Goal: Transaction & Acquisition: Book appointment/travel/reservation

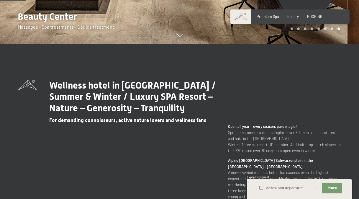
scroll to position [177, 0]
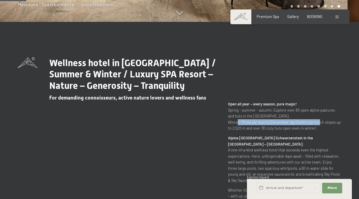
drag, startPoint x: 235, startPoint y: 124, endPoint x: 315, endPoint y: 123, distance: 79.1
click at [315, 123] on p "Open all year – every season, pure magic! Spring - summer - autumn: Explore ove…" at bounding box center [284, 116] width 113 height 30
drag, startPoint x: 315, startPoint y: 123, endPoint x: 322, endPoint y: 133, distance: 12.6
click at [322, 133] on div "Open all year – every season, pure magic! Spring - summer - autumn: Explore ove…" at bounding box center [284, 170] width 113 height 138
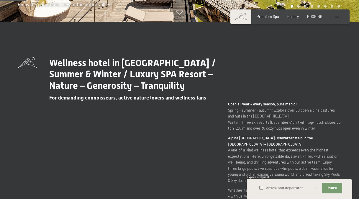
drag, startPoint x: 286, startPoint y: 123, endPoint x: 322, endPoint y: 128, distance: 35.8
click at [322, 128] on p "Open all year – every season, pure magic! Spring - summer - autumn: Explore ove…" at bounding box center [284, 116] width 113 height 30
drag, startPoint x: 322, startPoint y: 128, endPoint x: 332, endPoint y: 130, distance: 10.2
click at [332, 130] on p "Open all year – every season, pure magic! Spring - summer - autumn: Explore ove…" at bounding box center [284, 116] width 113 height 30
click at [318, 132] on div "Open all year – every season, pure magic! Spring - summer - autumn: Explore ove…" at bounding box center [284, 170] width 113 height 138
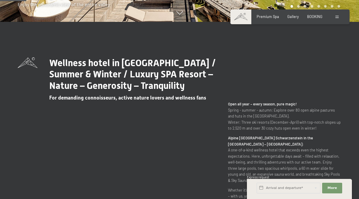
drag, startPoint x: 233, startPoint y: 130, endPoint x: 322, endPoint y: 130, distance: 90.0
click at [322, 130] on p "Open all year – every season, pure magic! Spring - summer - autumn: Explore ove…" at bounding box center [284, 116] width 113 height 30
click at [324, 130] on p "Open all year – every season, pure magic! Spring - summer - autumn: Explore ove…" at bounding box center [284, 116] width 113 height 30
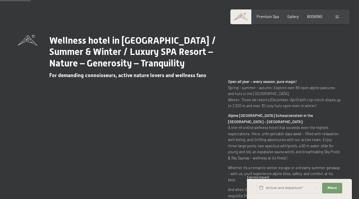
scroll to position [207, 0]
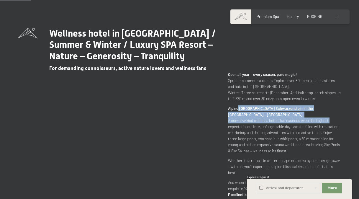
drag, startPoint x: 238, startPoint y: 109, endPoint x: 339, endPoint y: 121, distance: 101.9
click at [339, 121] on p "Alpine Luxury Spa Resort Schwarzenstein in the Ahrntal Valley – South Tyrol: A …" at bounding box center [284, 129] width 113 height 48
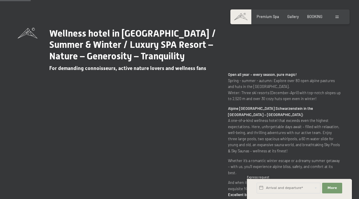
drag, startPoint x: 339, startPoint y: 121, endPoint x: 339, endPoint y: 127, distance: 5.9
click at [339, 127] on p "Alpine Luxury Spa Resort Schwarzenstein in the Ahrntal Valley – South Tyrol: A …" at bounding box center [284, 129] width 113 height 48
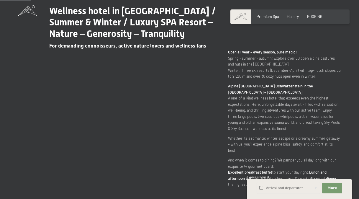
scroll to position [236, 0]
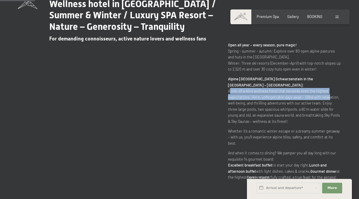
drag, startPoint x: 227, startPoint y: 91, endPoint x: 326, endPoint y: 95, distance: 98.9
click at [326, 95] on div "Wellness hotel in South Tyrol / Summer & Winter / Luxury SPA Resort – Nature – …" at bounding box center [180, 89] width 324 height 182
drag, startPoint x: 326, startPoint y: 95, endPoint x: 336, endPoint y: 105, distance: 14.8
click at [336, 105] on p "Alpine Luxury Spa Resort Schwarzenstein in the Ahrntal Valley – South Tyrol: A …" at bounding box center [284, 100] width 113 height 48
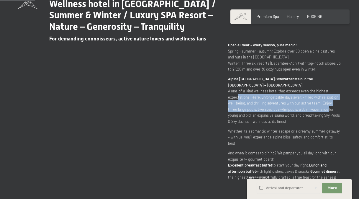
drag, startPoint x: 235, startPoint y: 97, endPoint x: 316, endPoint y: 107, distance: 81.4
click at [316, 107] on p "Alpine Luxury Spa Resort Schwarzenstein in the Ahrntal Valley – South Tyrol: A …" at bounding box center [284, 100] width 113 height 48
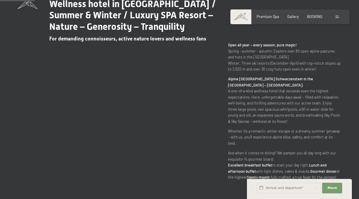
drag, startPoint x: 316, startPoint y: 107, endPoint x: 343, endPoint y: 112, distance: 27.4
click at [343, 112] on div "Wellness hotel in South Tyrol / Summer & Winter / Luxury SPA Resort – Nature – …" at bounding box center [179, 89] width 359 height 182
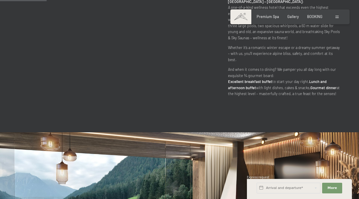
scroll to position [325, 0]
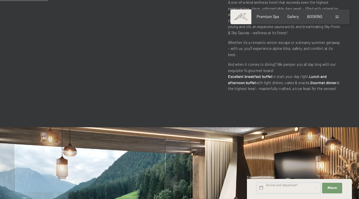
click at [301, 187] on input "text" at bounding box center [289, 188] width 64 height 11
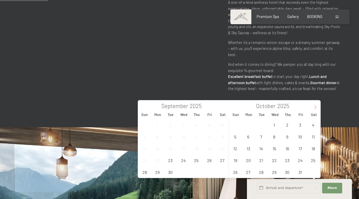
click at [316, 105] on span at bounding box center [315, 105] width 10 height 10
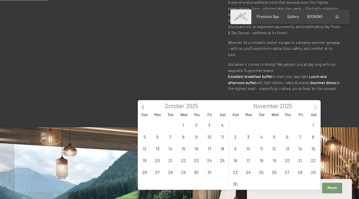
click at [316, 105] on span at bounding box center [315, 105] width 10 height 10
click at [344, 94] on div "Wellness hotel in South Tyrol / Summer & Winter / Luxury SPA Resort – Nature – …" at bounding box center [179, 0] width 359 height 253
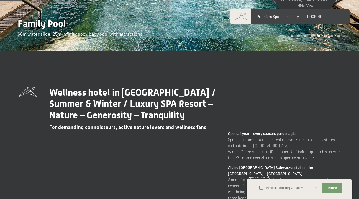
scroll to position [0, 0]
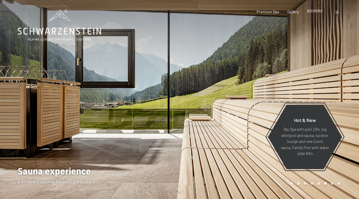
click at [315, 12] on span "BOOKING" at bounding box center [314, 11] width 15 height 5
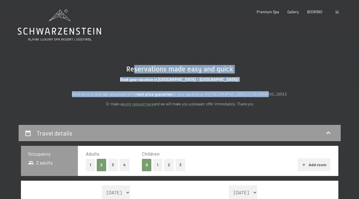
drag, startPoint x: 132, startPoint y: 69, endPoint x: 262, endPoint y: 82, distance: 129.9
click at [262, 82] on div "Reservations made easy and quick Book your vacation in [GEOGRAPHIC_DATA] - [GEO…" at bounding box center [180, 86] width 236 height 42
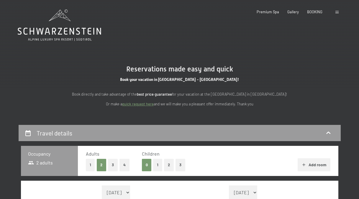
drag, startPoint x: 262, startPoint y: 82, endPoint x: 310, endPoint y: 90, distance: 48.5
click at [310, 90] on div "Reservations made easy and quick Book your vacation in [GEOGRAPHIC_DATA] - [GEO…" at bounding box center [179, 86] width 271 height 42
drag, startPoint x: 91, startPoint y: 95, endPoint x: 254, endPoint y: 98, distance: 162.9
click at [254, 98] on div "Book directly and take advantage of the best price guarantee for your vacation …" at bounding box center [180, 99] width 236 height 16
drag, startPoint x: 254, startPoint y: 98, endPoint x: 292, endPoint y: 105, distance: 38.4
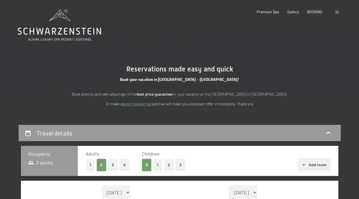
click at [292, 105] on p "Or make a quick request here and we will make you a pleasant offer immediately.…" at bounding box center [180, 104] width 236 height 6
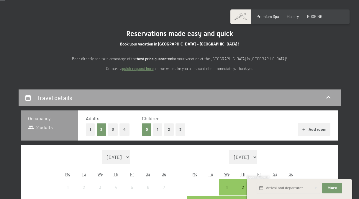
scroll to position [59, 0]
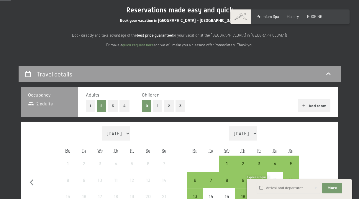
click at [316, 40] on section "Reservations made easy and quick Book your vacation in South Tyrol - Italy! Boo…" at bounding box center [179, 27] width 359 height 78
click at [112, 108] on button "3" at bounding box center [113, 106] width 10 height 12
click at [156, 108] on button "1" at bounding box center [157, 106] width 9 height 12
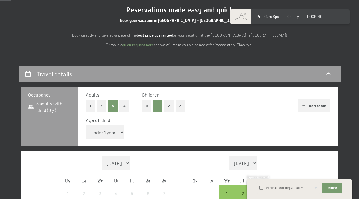
click at [114, 132] on select "Under 1 year 1 year 2 years 3 years 4 years 5 years 6 years 7 years 8 years 9 y…" at bounding box center [105, 132] width 39 height 14
select select "6"
click at [86, 125] on select "Under 1 year 1 year 2 years 3 years 4 years 5 years 6 years 7 years 8 years 9 y…" at bounding box center [105, 132] width 39 height 14
click at [234, 114] on div "Adults 1 2 3 4 Children 0 1 2 3 Add room Age of child Under 1 year 1 year 2 yea…" at bounding box center [208, 117] width 260 height 60
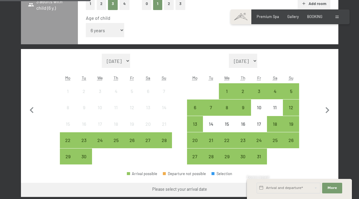
scroll to position [177, 0]
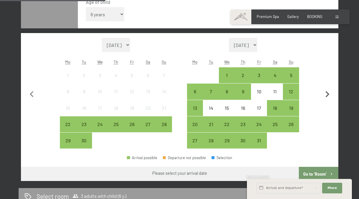
click at [327, 93] on icon "button" at bounding box center [328, 94] width 4 height 6
select select "2025-10-01"
select select "2025-11-01"
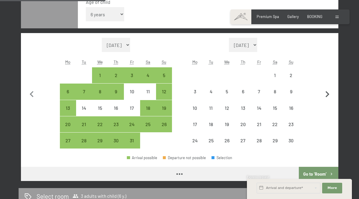
click at [328, 92] on icon "button" at bounding box center [327, 94] width 12 height 12
select select "2025-11-01"
select select "2025-12-01"
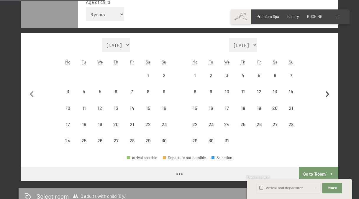
select select "2025-11-01"
select select "2025-12-01"
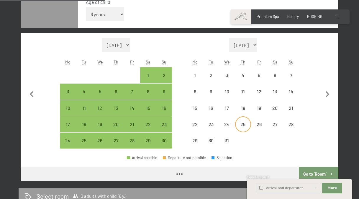
select select "2025-11-01"
select select "2025-12-01"
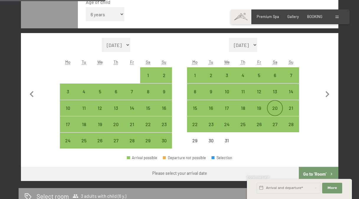
click at [274, 109] on div "20" at bounding box center [275, 113] width 15 height 15
select select "2025-11-01"
select select "2025-12-01"
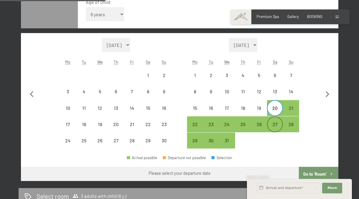
click at [276, 125] on div "27" at bounding box center [275, 129] width 15 height 15
select select "2025-11-01"
select select "2025-12-01"
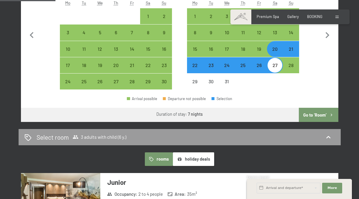
click at [319, 115] on button "Go to ‘Room’" at bounding box center [318, 115] width 39 height 14
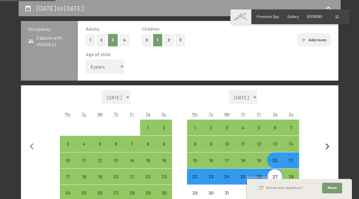
select select "2025-11-01"
select select "2025-12-01"
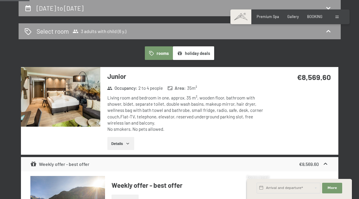
click at [194, 57] on button "holiday deals" at bounding box center [193, 53] width 41 height 14
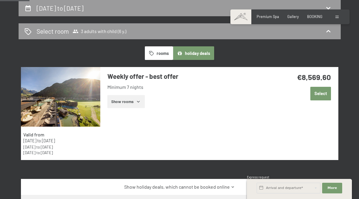
click at [161, 56] on button "rooms" at bounding box center [159, 53] width 28 height 14
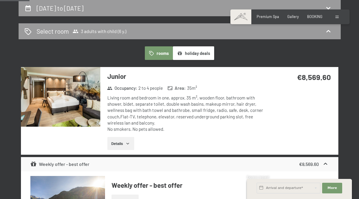
drag, startPoint x: 122, startPoint y: 90, endPoint x: 222, endPoint y: 92, distance: 99.5
click at [222, 92] on div "Occupancy : 2 to 4 people Area : 35 m²" at bounding box center [185, 89] width 160 height 8
drag, startPoint x: 222, startPoint y: 92, endPoint x: 256, endPoint y: 96, distance: 34.4
click at [256, 96] on div "Living room and bedroom in one, approx. 35 m², wooden floor, bathroom with show…" at bounding box center [187, 114] width 160 height 38
click at [122, 147] on button "Details" at bounding box center [120, 143] width 27 height 13
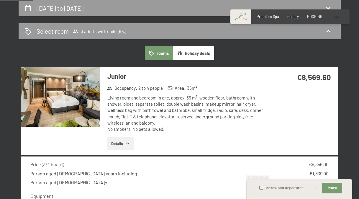
scroll to position [154, 0]
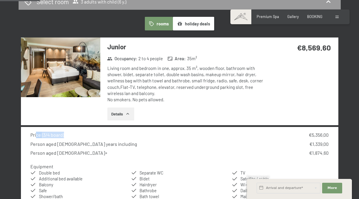
drag, startPoint x: 35, startPoint y: 136, endPoint x: 101, endPoint y: 135, distance: 65.8
click at [101, 135] on div "Price ( 3/4 board ) €5,356.00" at bounding box center [179, 135] width 298 height 6
drag, startPoint x: 101, startPoint y: 135, endPoint x: 123, endPoint y: 136, distance: 22.2
click at [123, 136] on div "Price ( 3/4 board ) €5,356.00" at bounding box center [179, 135] width 298 height 6
click at [120, 143] on div "Person aged 3 to 6 years including €1,339.00" at bounding box center [179, 144] width 298 height 6
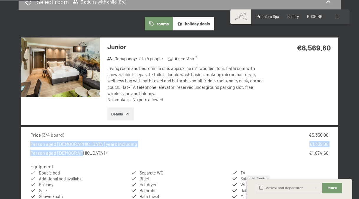
drag, startPoint x: 25, startPoint y: 144, endPoint x: 121, endPoint y: 152, distance: 95.9
click at [121, 152] on div "Price ( 3/4 board ) €5,356.00 Person aged 3 to 6 years including €1,339.00 Pers…" at bounding box center [179, 165] width 317 height 77
drag, startPoint x: 121, startPoint y: 152, endPoint x: 175, endPoint y: 146, distance: 54.0
click at [172, 147] on div "Price ( 3/4 board ) €5,356.00 Person aged 3 to 6 years including €1,339.00 Pers…" at bounding box center [179, 144] width 298 height 24
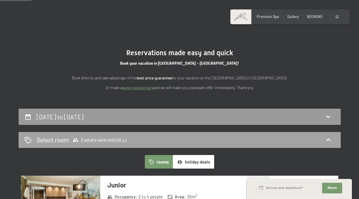
scroll to position [7, 0]
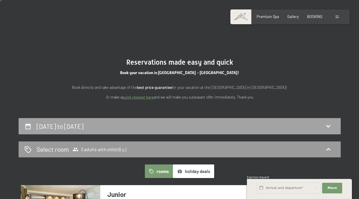
click at [83, 127] on h2 "20th December to 27th December 2025" at bounding box center [60, 125] width 47 height 7
select select "6"
select select "2025-11-01"
select select "2025-12-01"
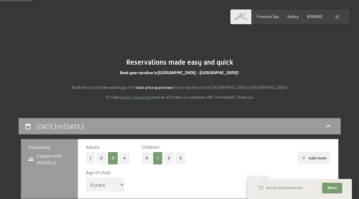
scroll to position [125, 0]
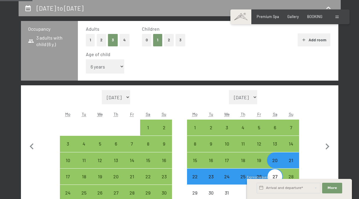
click at [313, 41] on button "Add room" at bounding box center [314, 39] width 33 height 13
select select "2025-11-01"
select select "2025-12-01"
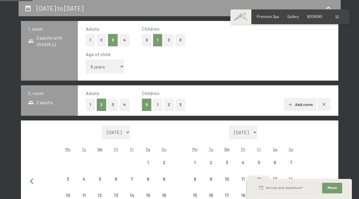
select select "2025-11-01"
select select "2025-12-01"
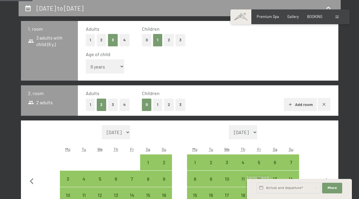
click at [103, 41] on button "2" at bounding box center [102, 40] width 10 height 12
select select "2025-11-01"
select select "2025-12-01"
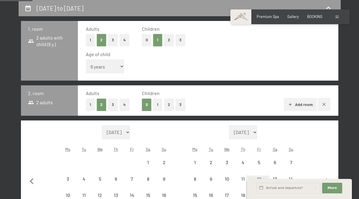
click at [147, 39] on button "0" at bounding box center [147, 40] width 10 height 12
select select "2025-11-01"
select select "2025-12-01"
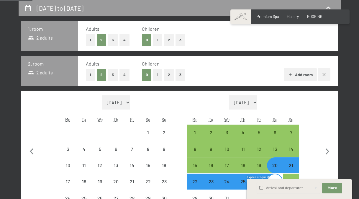
select select "2025-11-01"
select select "2025-12-01"
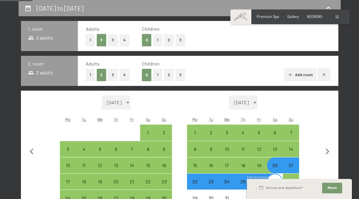
select select "2025-11-01"
select select "2025-12-01"
click at [93, 74] on button "1" at bounding box center [90, 75] width 9 height 12
select select "2025-11-01"
select select "2025-12-01"
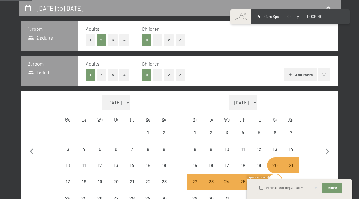
click at [155, 74] on button "1" at bounding box center [157, 75] width 9 height 12
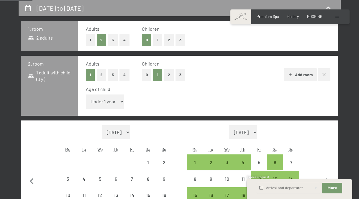
select select "2025-11-01"
select select "2025-12-01"
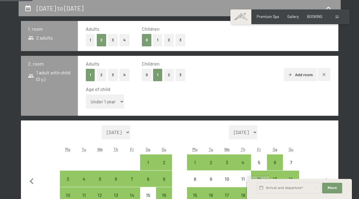
click at [112, 102] on select "Under 1 year 1 year 2 years 3 years 4 years 5 years 6 years 7 years 8 years 9 y…" at bounding box center [105, 101] width 39 height 14
select select "2025-11-01"
select select "2025-12-01"
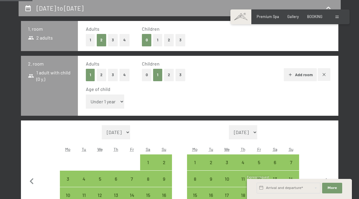
select select "6"
click at [86, 94] on select "Under 1 year 1 year 2 years 3 years 4 years 5 years 6 years 7 years 8 years 9 y…" at bounding box center [105, 101] width 39 height 14
select select "2025-11-01"
select select "2025-12-01"
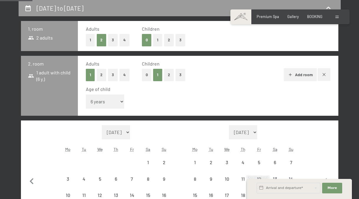
click at [236, 90] on div "Age of child" at bounding box center [206, 89] width 240 height 6
click at [99, 76] on button "2" at bounding box center [102, 75] width 10 height 12
select select "2025-11-01"
select select "2025-12-01"
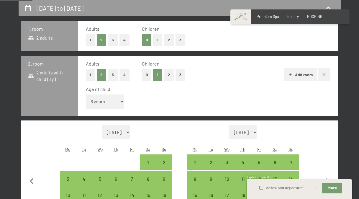
click at [240, 82] on div "Adults 1 2 3 4 Children 0 1 2 3 Add room Age of child Under 1 year 1 year 2 yea…" at bounding box center [208, 86] width 260 height 60
select select "2025-11-01"
select select "2025-12-01"
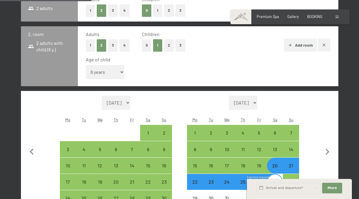
scroll to position [184, 0]
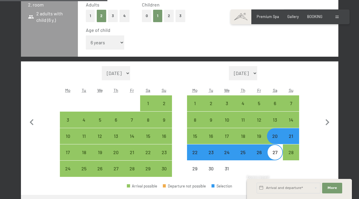
click at [276, 138] on div "20" at bounding box center [275, 141] width 15 height 15
select select "2025-11-01"
select select "2025-12-01"
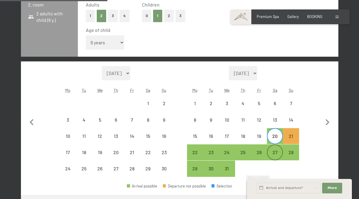
click at [276, 154] on div "27" at bounding box center [275, 157] width 15 height 15
select select "2025-11-01"
select select "2025-12-01"
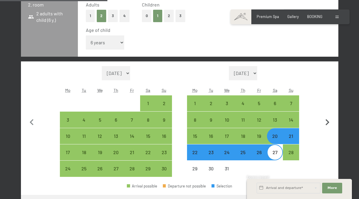
click at [326, 158] on button "button" at bounding box center [327, 121] width 12 height 111
select select "2025-12-01"
select select "2026-01-01"
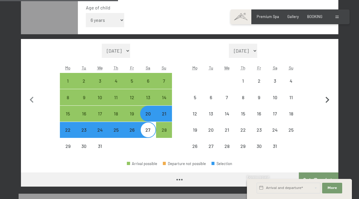
scroll to position [213, 0]
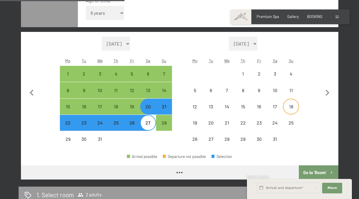
select select "2025-12-01"
select select "2026-01-01"
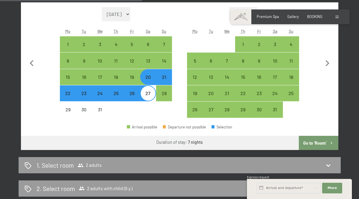
click at [315, 144] on button "Go to ‘Room’" at bounding box center [318, 143] width 39 height 14
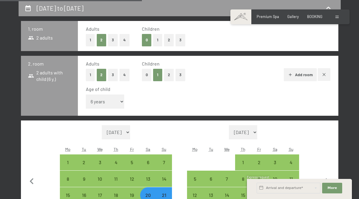
select select "2025-12-01"
select select "2026-01-01"
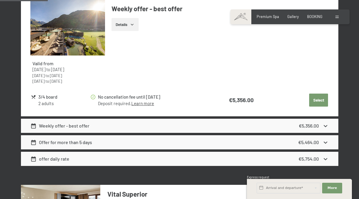
scroll to position [302, 0]
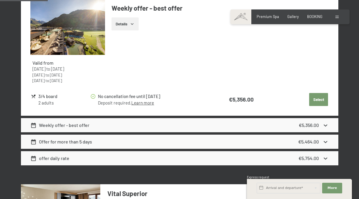
click at [316, 105] on button "Select" at bounding box center [318, 99] width 19 height 13
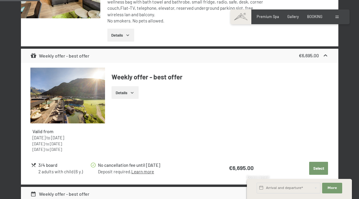
scroll to position [272, 0]
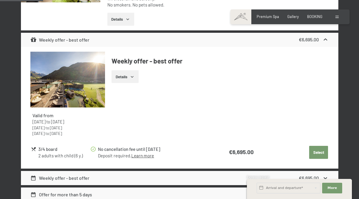
click at [315, 158] on button "Select" at bounding box center [318, 152] width 19 height 13
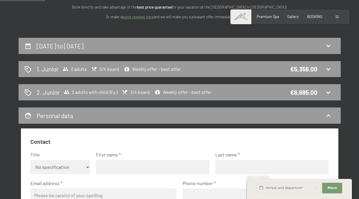
scroll to position [66, 0]
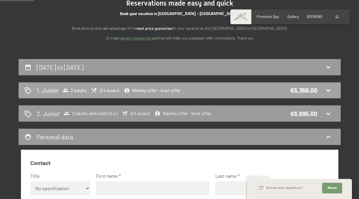
click at [330, 91] on icon at bounding box center [328, 90] width 7 height 7
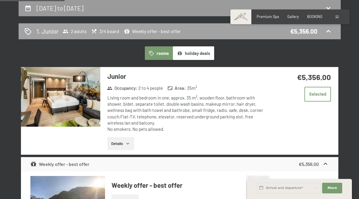
click at [329, 29] on icon at bounding box center [328, 31] width 7 height 7
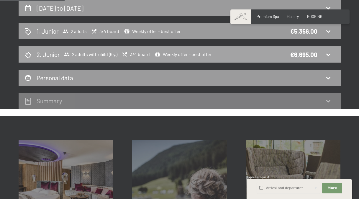
click at [329, 53] on icon at bounding box center [328, 54] width 7 height 7
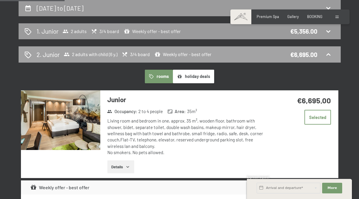
click at [329, 53] on icon at bounding box center [328, 54] width 7 height 7
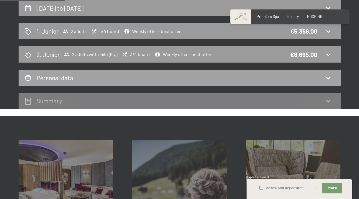
click at [330, 80] on icon at bounding box center [328, 77] width 7 height 7
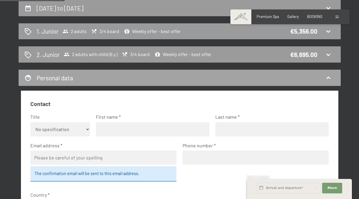
click at [330, 80] on icon at bounding box center [328, 77] width 7 height 7
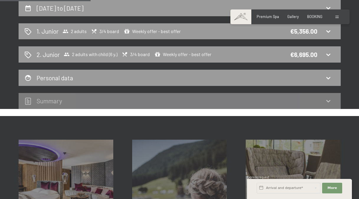
scroll to position [66, 0]
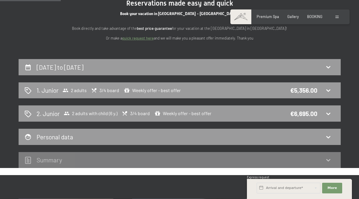
click at [330, 89] on icon at bounding box center [328, 90] width 7 height 7
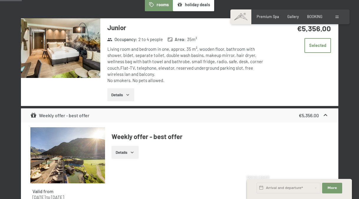
scroll to position [125, 0]
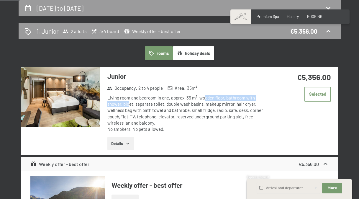
drag, startPoint x: 128, startPoint y: 103, endPoint x: 204, endPoint y: 99, distance: 75.9
click at [204, 99] on div "Living room and bedroom in one, approx. 35 m², wooden floor, bathroom with show…" at bounding box center [187, 114] width 160 height 38
drag, startPoint x: 204, startPoint y: 99, endPoint x: 231, endPoint y: 100, distance: 27.2
click at [231, 100] on div "Living room and bedroom in one, approx. 35 m², wooden floor, bathroom with show…" at bounding box center [187, 114] width 160 height 38
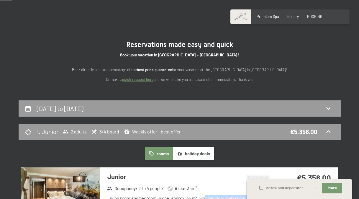
scroll to position [7, 0]
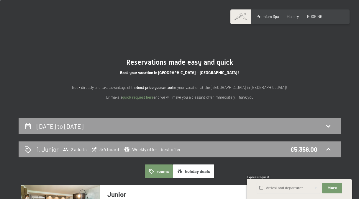
drag, startPoint x: 81, startPoint y: 88, endPoint x: 280, endPoint y: 83, distance: 198.9
click at [280, 83] on div "Book directly and take advantage of the best price guarantee for your vacation …" at bounding box center [180, 87] width 236 height 25
drag, startPoint x: 280, startPoint y: 83, endPoint x: 310, endPoint y: 91, distance: 31.1
click at [310, 91] on div "Reservations made easy and quick Book your vacation in South Tyrol - Italy! Boo…" at bounding box center [179, 79] width 271 height 42
click at [83, 125] on h2 "20th December to 27th December 2025" at bounding box center [60, 125] width 47 height 7
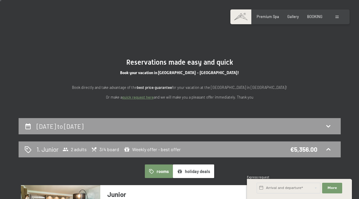
select select "6"
select select "2025-12-01"
select select "2026-01-01"
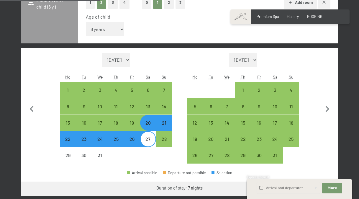
scroll to position [213, 0]
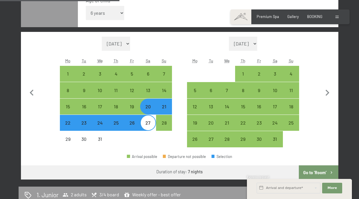
click at [98, 124] on div "24" at bounding box center [100, 127] width 15 height 15
select select "2025-12-01"
select select "2026-01-01"
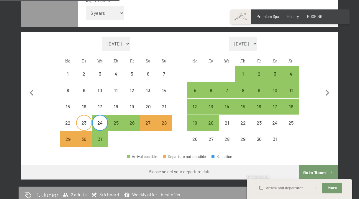
click at [82, 123] on div "23" at bounding box center [84, 127] width 15 height 15
select select "2025-12-01"
select select "2026-01-01"
click at [102, 139] on div "31" at bounding box center [100, 144] width 15 height 15
select select "2025-12-01"
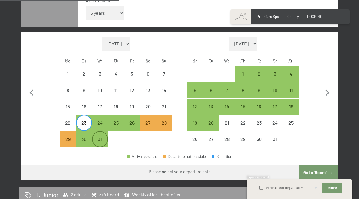
select select "2026-01-01"
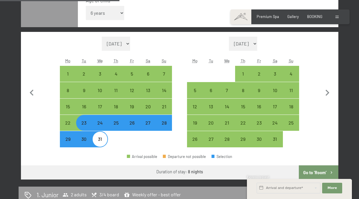
click at [311, 170] on button "Go to ‘Room’" at bounding box center [318, 172] width 39 height 14
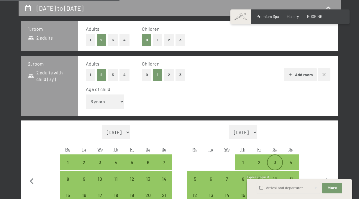
select select "2025-12-01"
select select "2026-01-01"
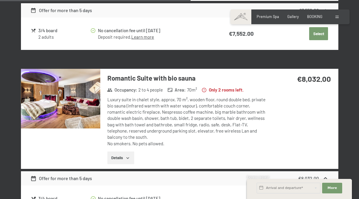
scroll to position [744, 0]
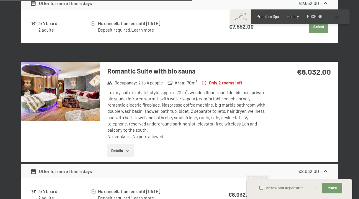
click at [127, 147] on button "Details" at bounding box center [120, 150] width 27 height 13
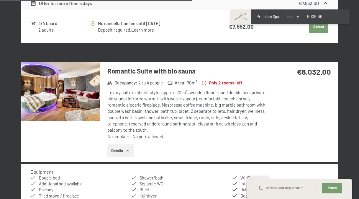
click at [120, 150] on button "Details" at bounding box center [120, 150] width 27 height 13
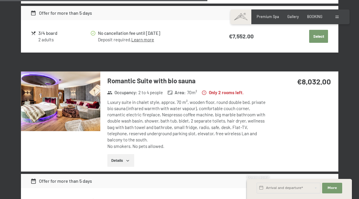
scroll to position [685, 0]
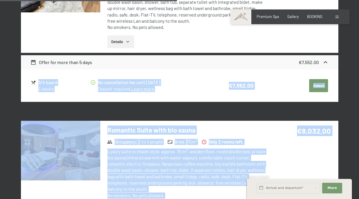
drag, startPoint x: 358, startPoint y: 102, endPoint x: 357, endPoint y: 13, distance: 88.8
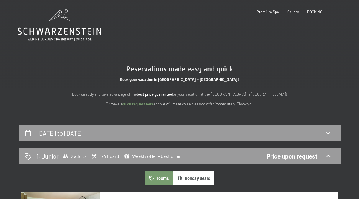
drag, startPoint x: 106, startPoint y: 96, endPoint x: 305, endPoint y: 93, distance: 199.8
click at [305, 93] on div "Reservations made easy and quick Book your vacation in South Tyrol - Italy! Boo…" at bounding box center [179, 86] width 271 height 42
drag, startPoint x: 305, startPoint y: 93, endPoint x: 322, endPoint y: 96, distance: 17.5
click at [322, 96] on section "Reservations made easy and quick Book your vacation in South Tyrol - Italy! Boo…" at bounding box center [179, 86] width 359 height 78
click at [270, 12] on span "Premium Spa" at bounding box center [268, 11] width 22 height 5
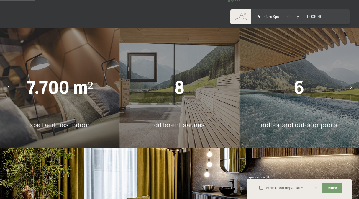
scroll to position [325, 0]
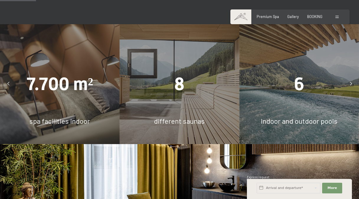
click at [204, 96] on div "8 different saunas" at bounding box center [180, 84] width 120 height 120
click at [182, 73] on span "8" at bounding box center [179, 83] width 10 height 21
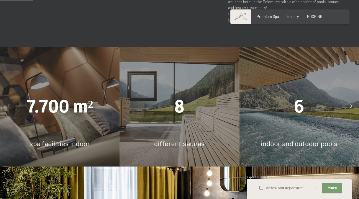
scroll to position [295, 0]
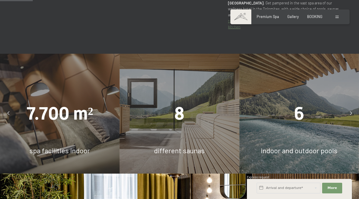
click at [353, 108] on div at bounding box center [351, 114] width 12 height 12
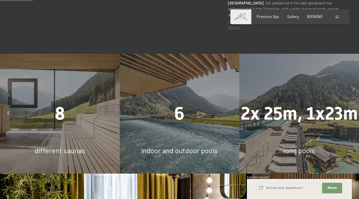
click at [353, 108] on div at bounding box center [351, 114] width 12 height 12
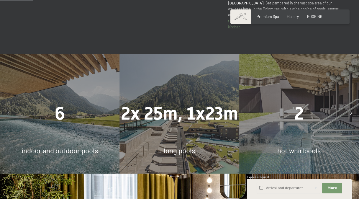
click at [353, 108] on div at bounding box center [351, 114] width 12 height 12
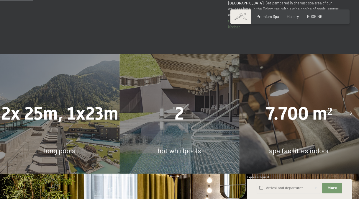
click at [353, 108] on div at bounding box center [351, 114] width 12 height 12
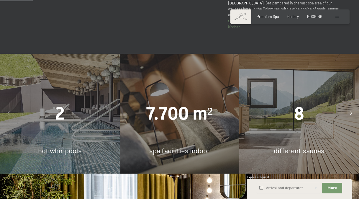
click at [353, 108] on div at bounding box center [351, 114] width 12 height 12
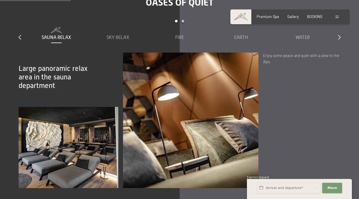
scroll to position [590, 0]
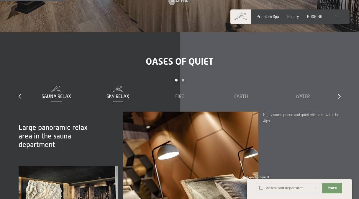
click at [132, 93] on div "Sky Relax" at bounding box center [117, 96] width 57 height 6
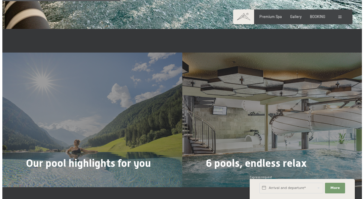
scroll to position [1062, 0]
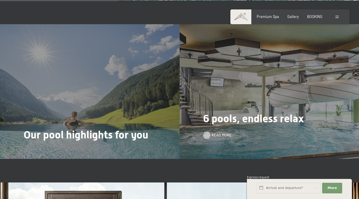
click at [215, 132] on span "Read more" at bounding box center [222, 134] width 20 height 5
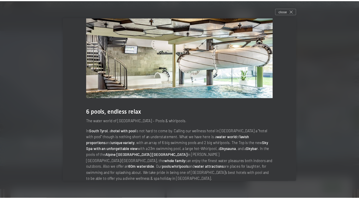
scroll to position [15, 0]
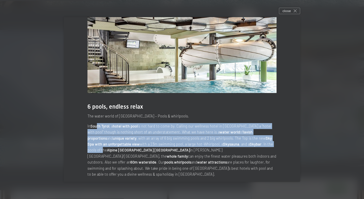
drag, startPoint x: 95, startPoint y: 129, endPoint x: 242, endPoint y: 143, distance: 147.6
click at [242, 143] on p "In South Tyrol , a hotel with pool is not hard to come by. Calling our wellness…" at bounding box center [181, 150] width 189 height 54
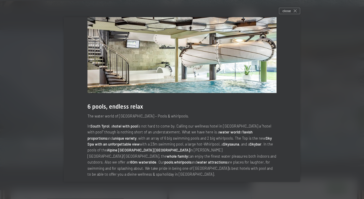
drag, startPoint x: 242, startPoint y: 143, endPoint x: 288, endPoint y: 146, distance: 46.1
click at [287, 148] on div "6 pools, endless relax The water world of Hotel Schwarzenstein – Pools & whirlp…" at bounding box center [182, 95] width 236 height 186
click at [295, 12] on icon at bounding box center [294, 10] width 3 height 3
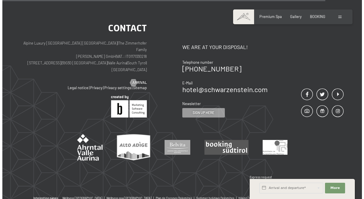
scroll to position [0, 0]
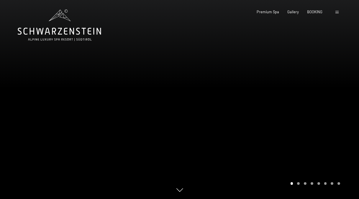
click at [335, 13] on div "Booking Enquiries Premium Spa Gallery BOOKING DE IT EN Vouchers Gallery Enquiri…" at bounding box center [290, 11] width 100 height 5
click at [336, 12] on span at bounding box center [336, 12] width 3 height 3
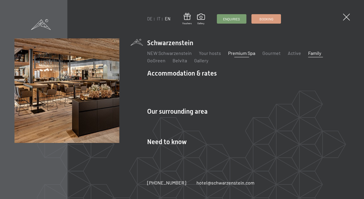
click at [315, 54] on link "Family" at bounding box center [314, 53] width 13 height 6
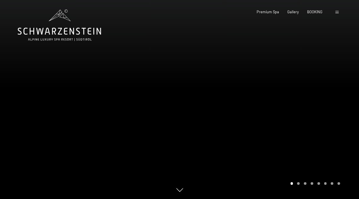
click at [337, 13] on span at bounding box center [336, 12] width 3 height 3
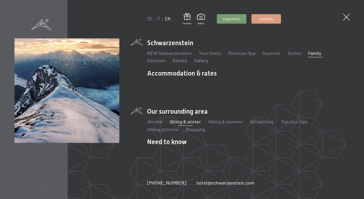
click at [190, 122] on link "Skiing & winter" at bounding box center [184, 122] width 31 height 6
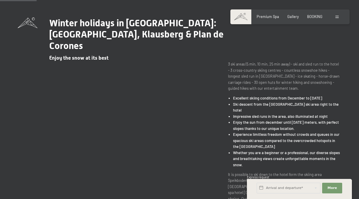
scroll to position [207, 0]
